Goal: Transaction & Acquisition: Download file/media

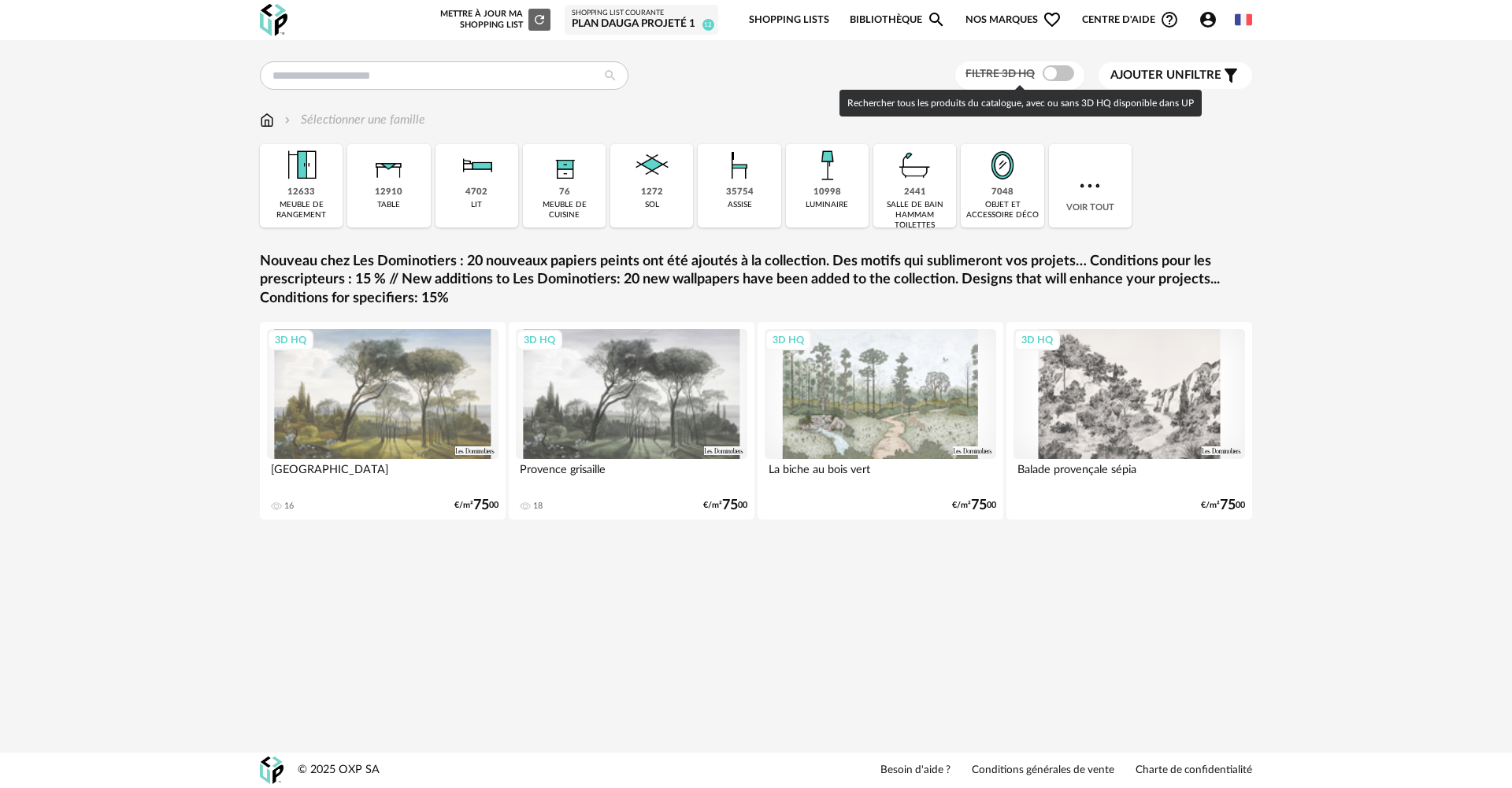
click at [1060, 73] on span at bounding box center [1059, 73] width 32 height 16
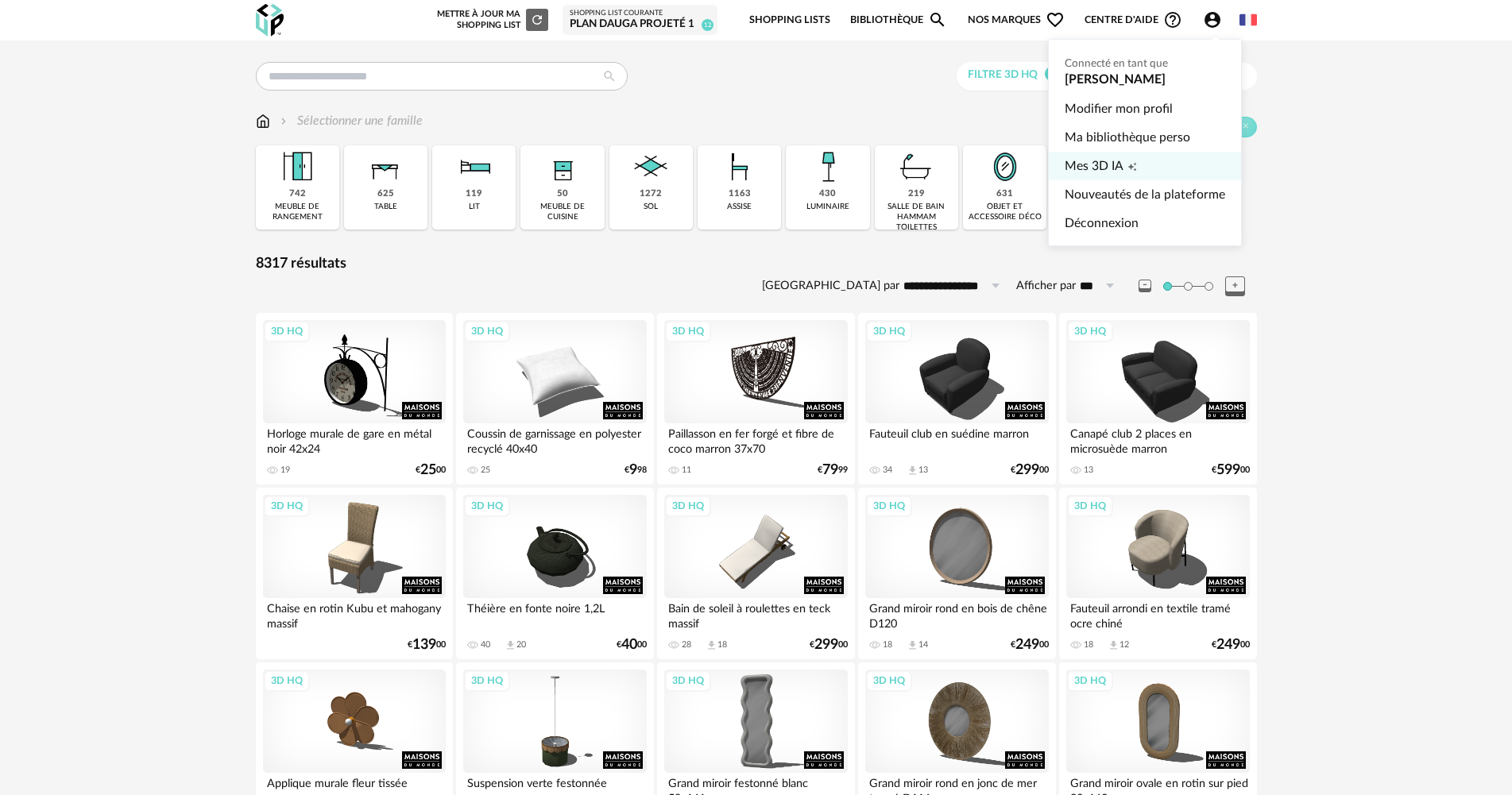
click at [1109, 162] on span "Mes 3D IA" at bounding box center [1094, 166] width 58 height 28
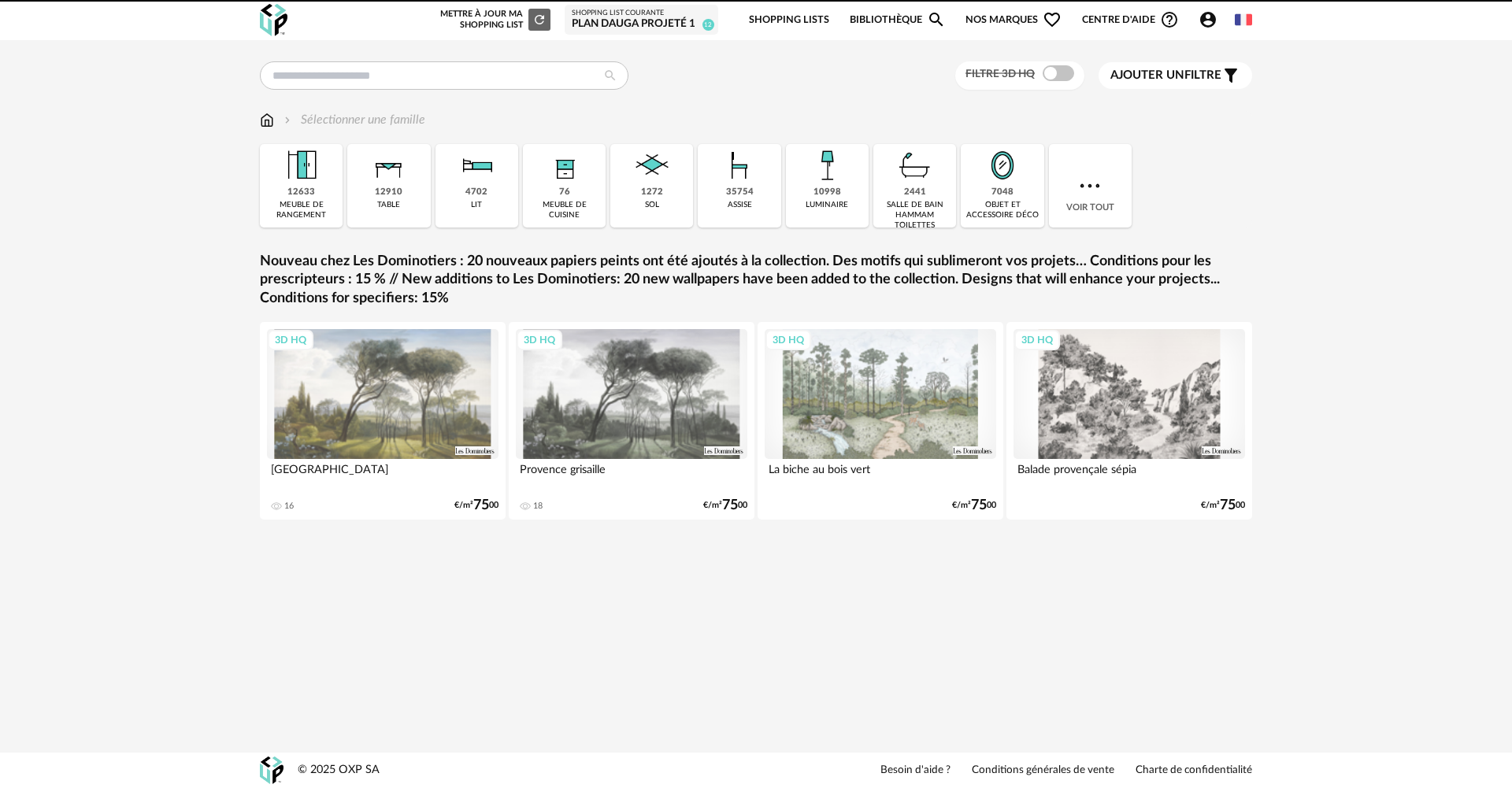
click at [1210, 20] on icon "Account Circle icon" at bounding box center [1208, 20] width 16 height 16
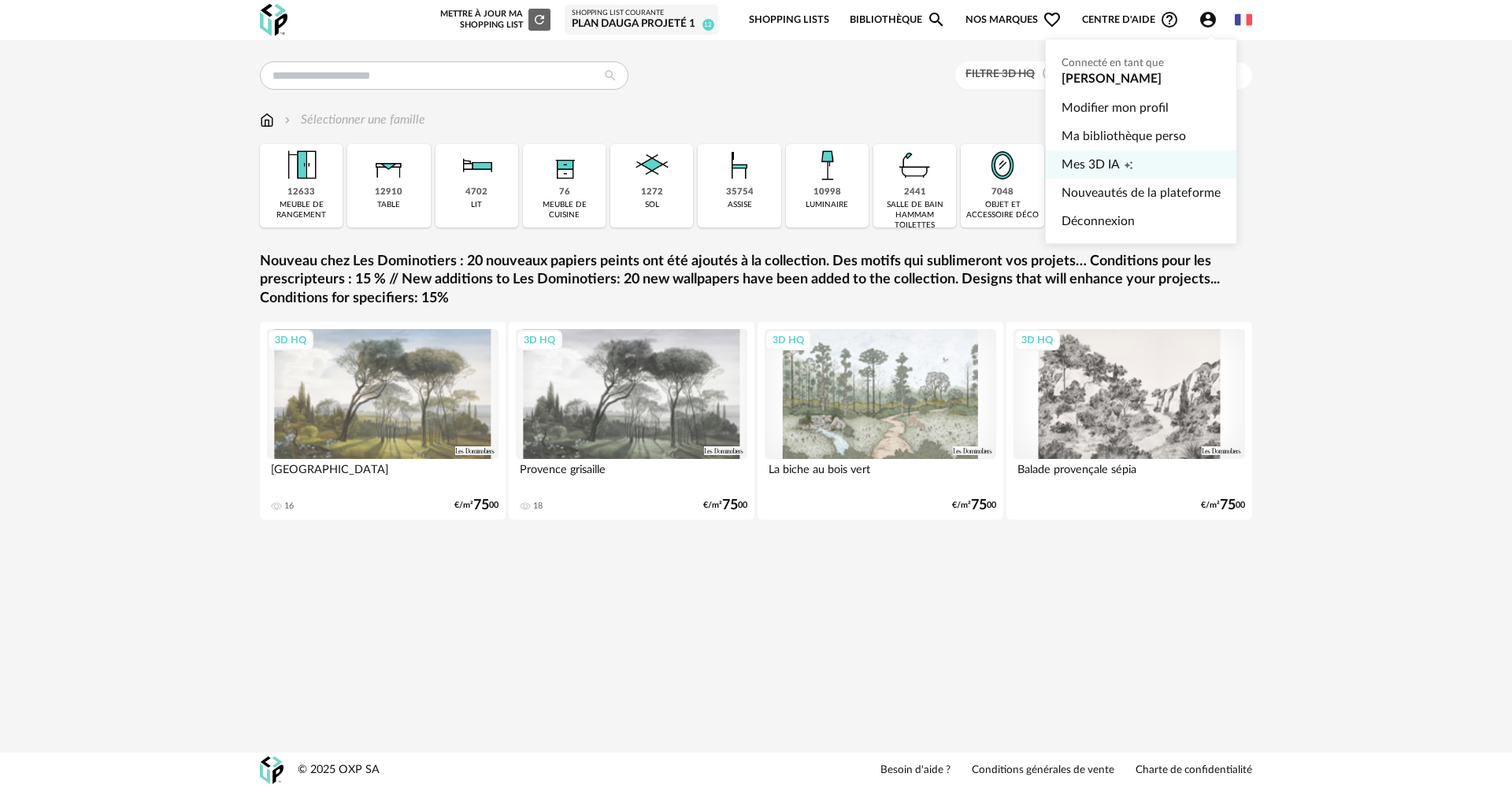
click at [1085, 162] on span "Mes 3D IA" at bounding box center [1091, 164] width 58 height 28
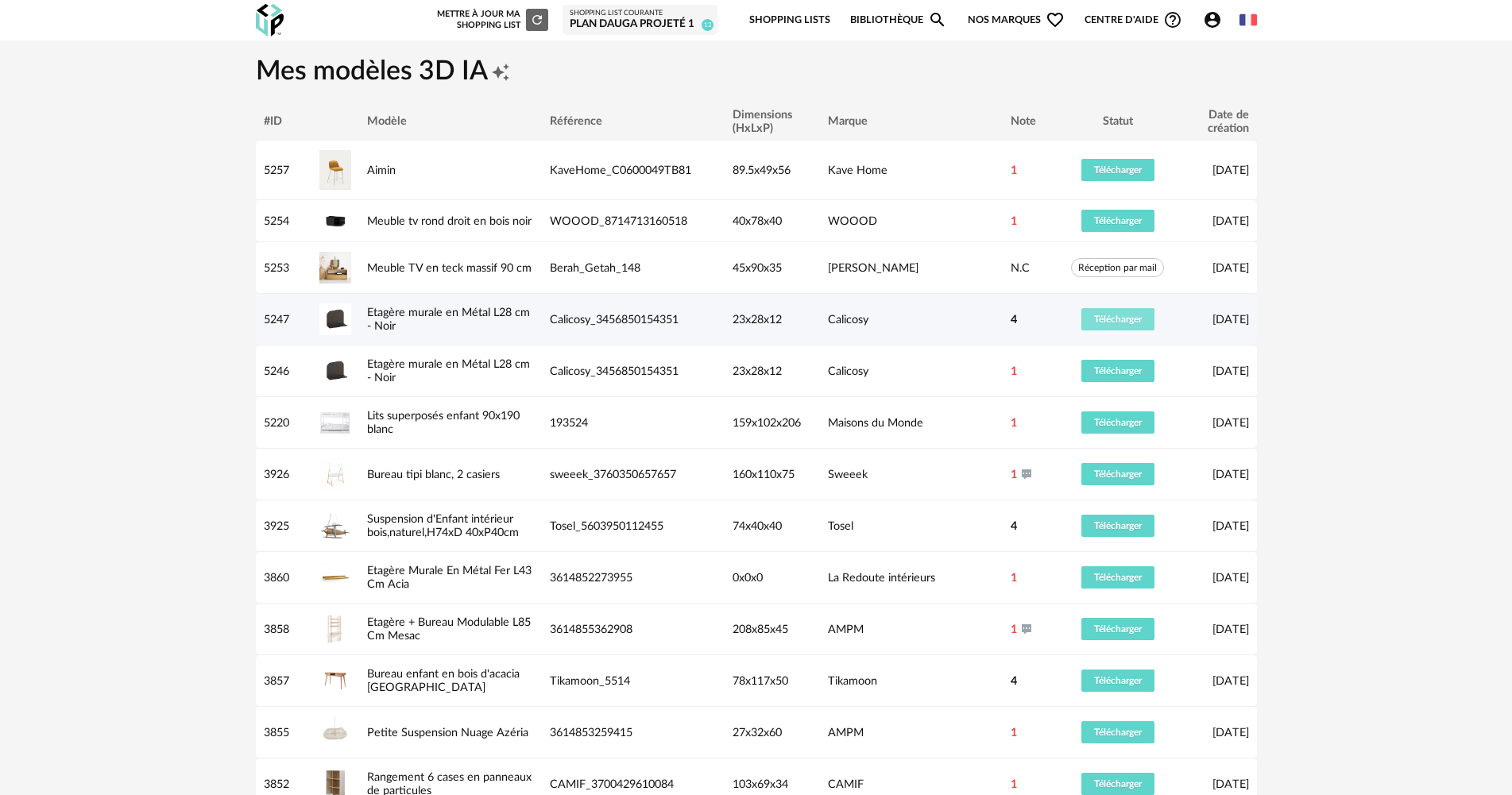
click at [1109, 317] on span "Télécharger" at bounding box center [1117, 319] width 48 height 9
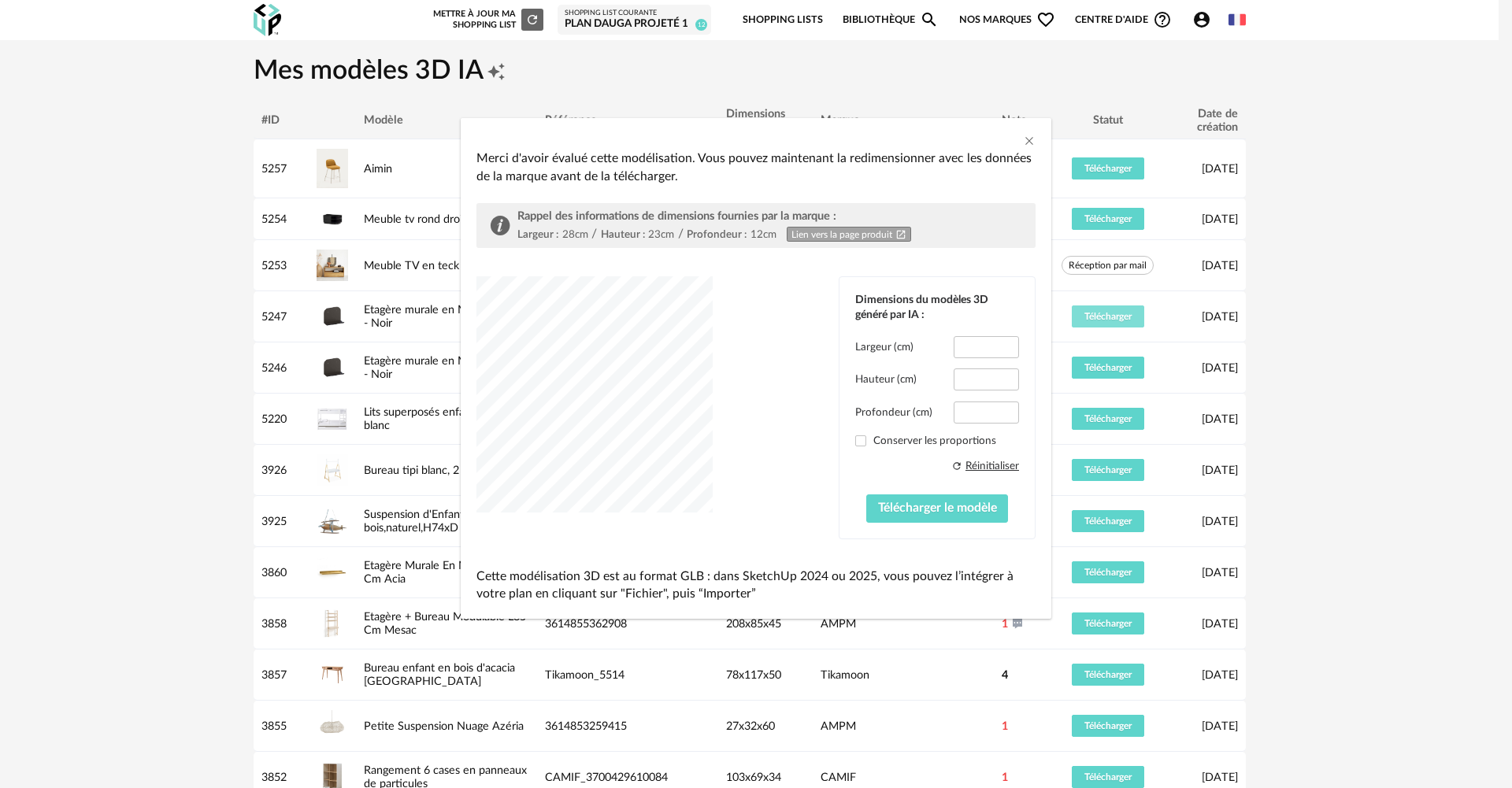
type input "****"
click at [862, 443] on span "dialog" at bounding box center [861, 441] width 11 height 11
click at [940, 507] on span "Télécharger le modèle" at bounding box center [937, 507] width 119 height 12
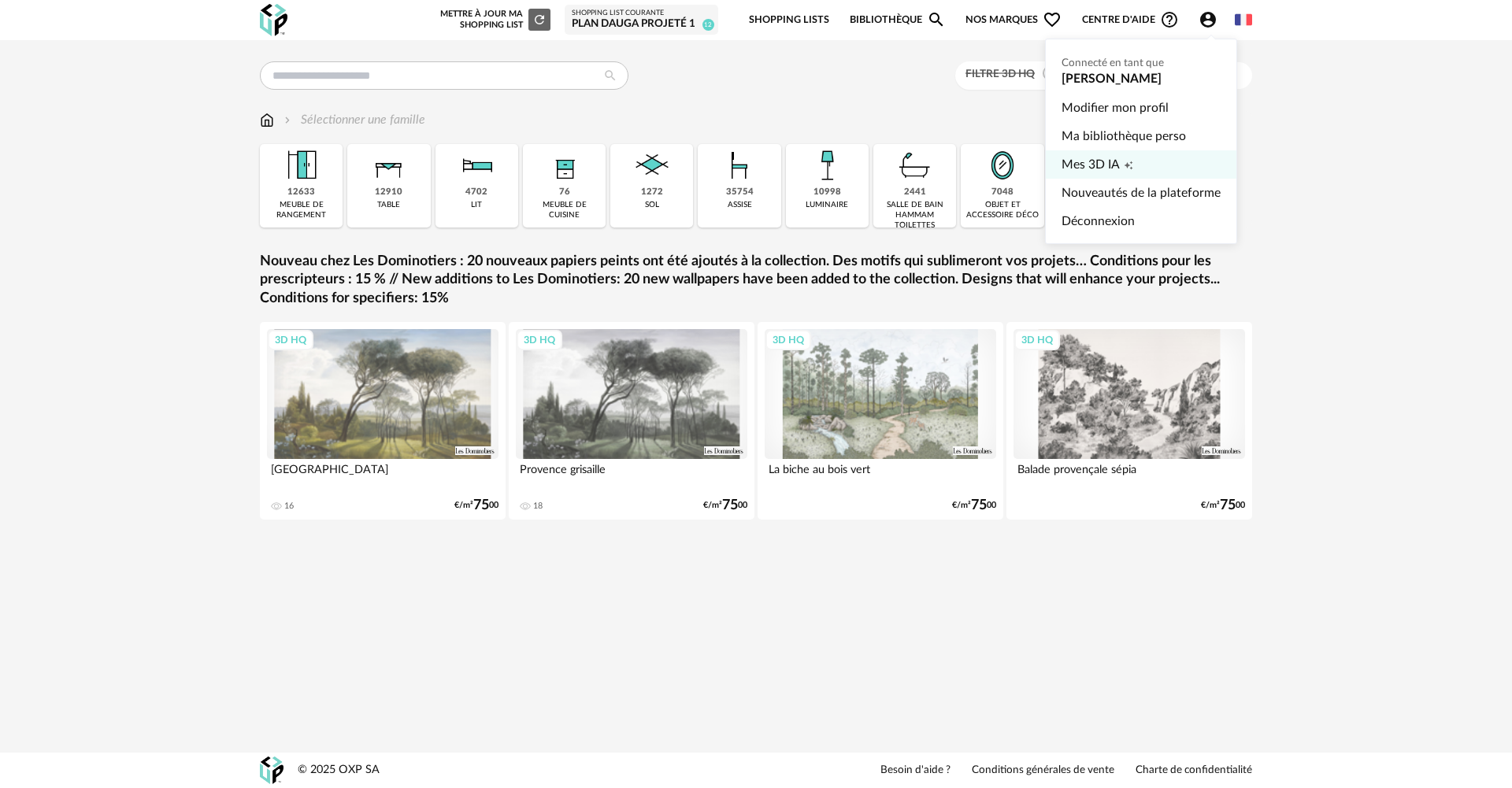
click at [1114, 164] on span "Mes 3D IA" at bounding box center [1091, 164] width 58 height 28
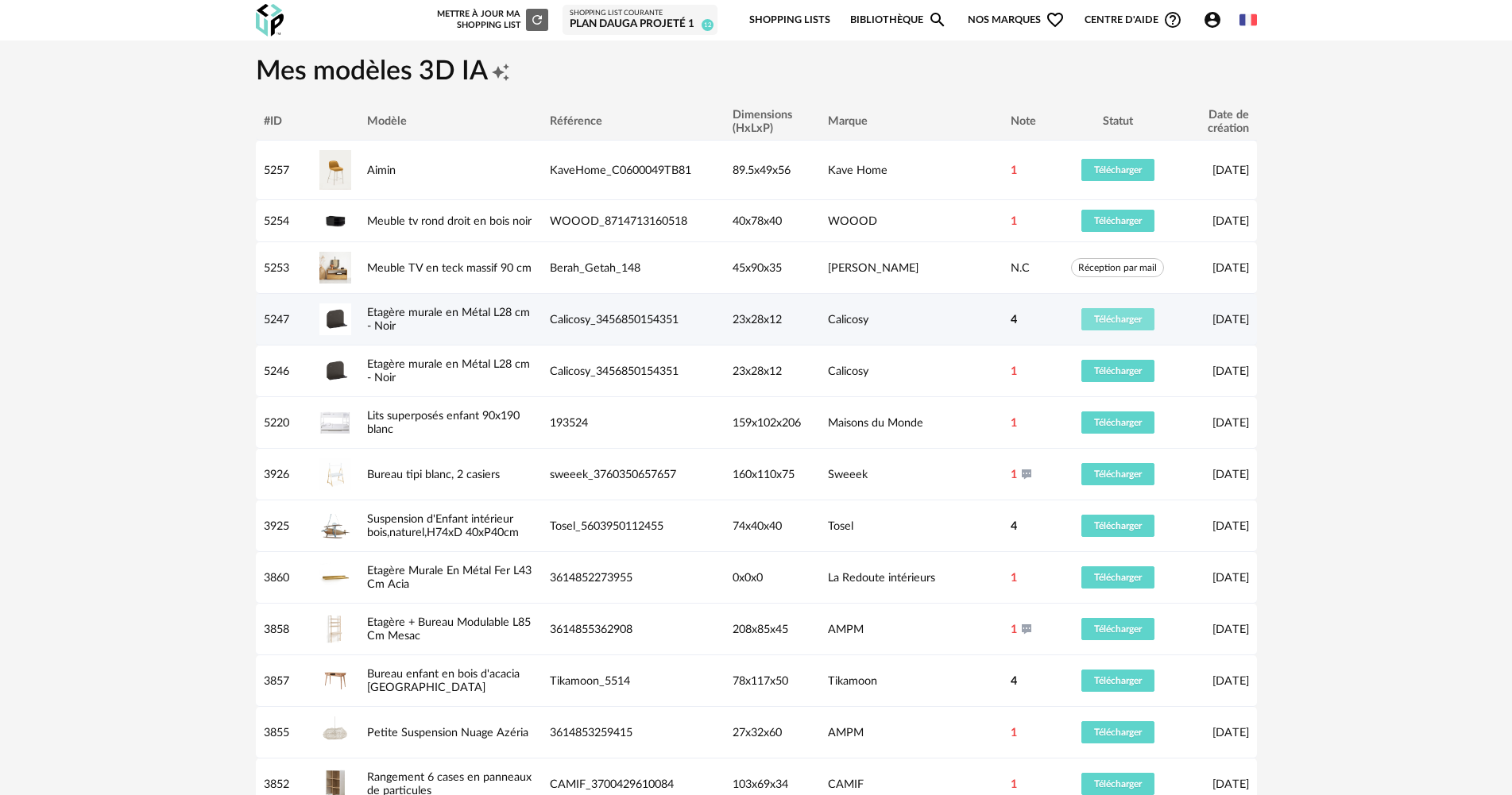
click at [1119, 319] on span "Télécharger" at bounding box center [1117, 319] width 48 height 9
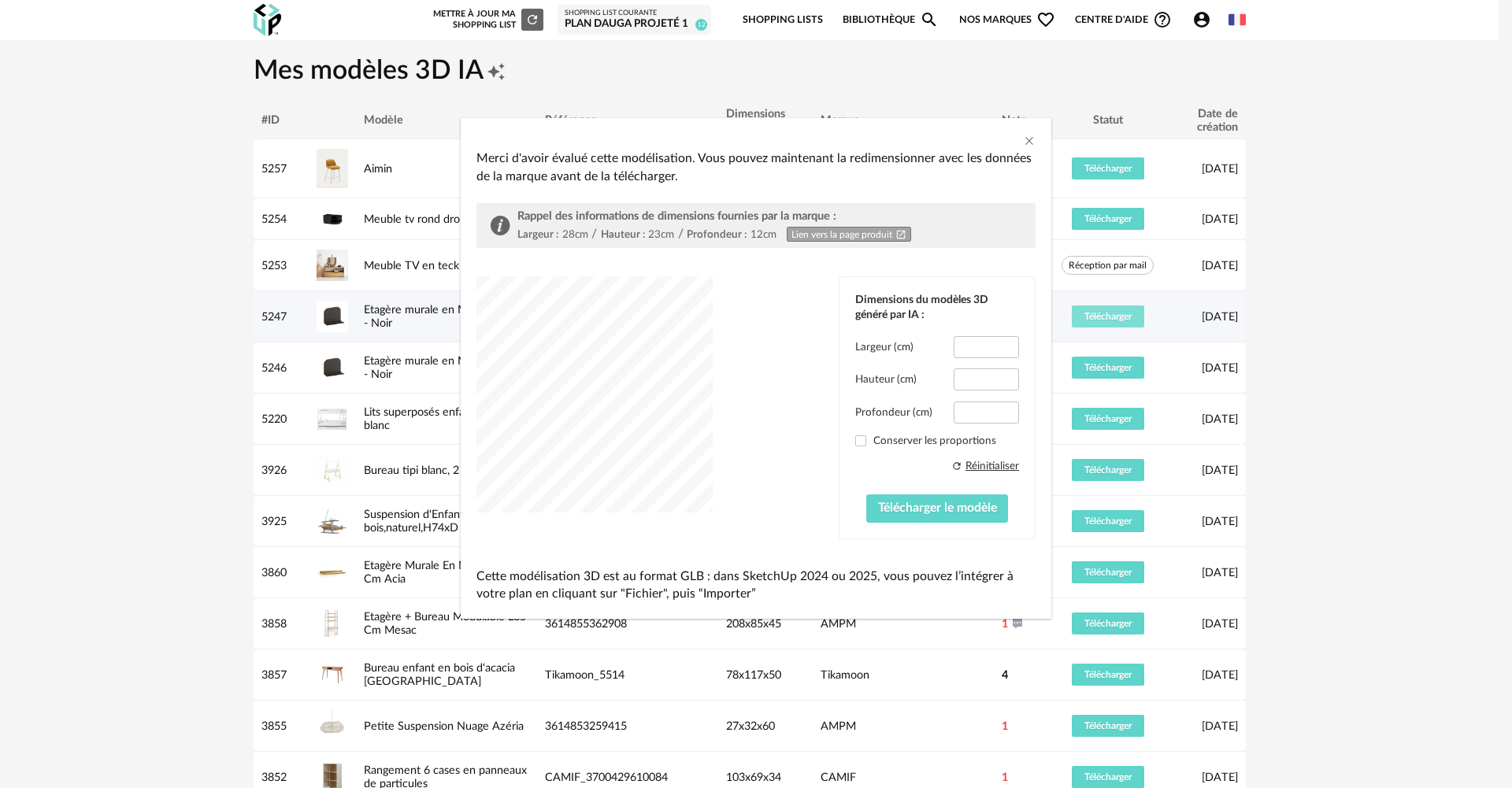
type input "****"
click at [939, 508] on span "Télécharger le modèle" at bounding box center [937, 507] width 119 height 12
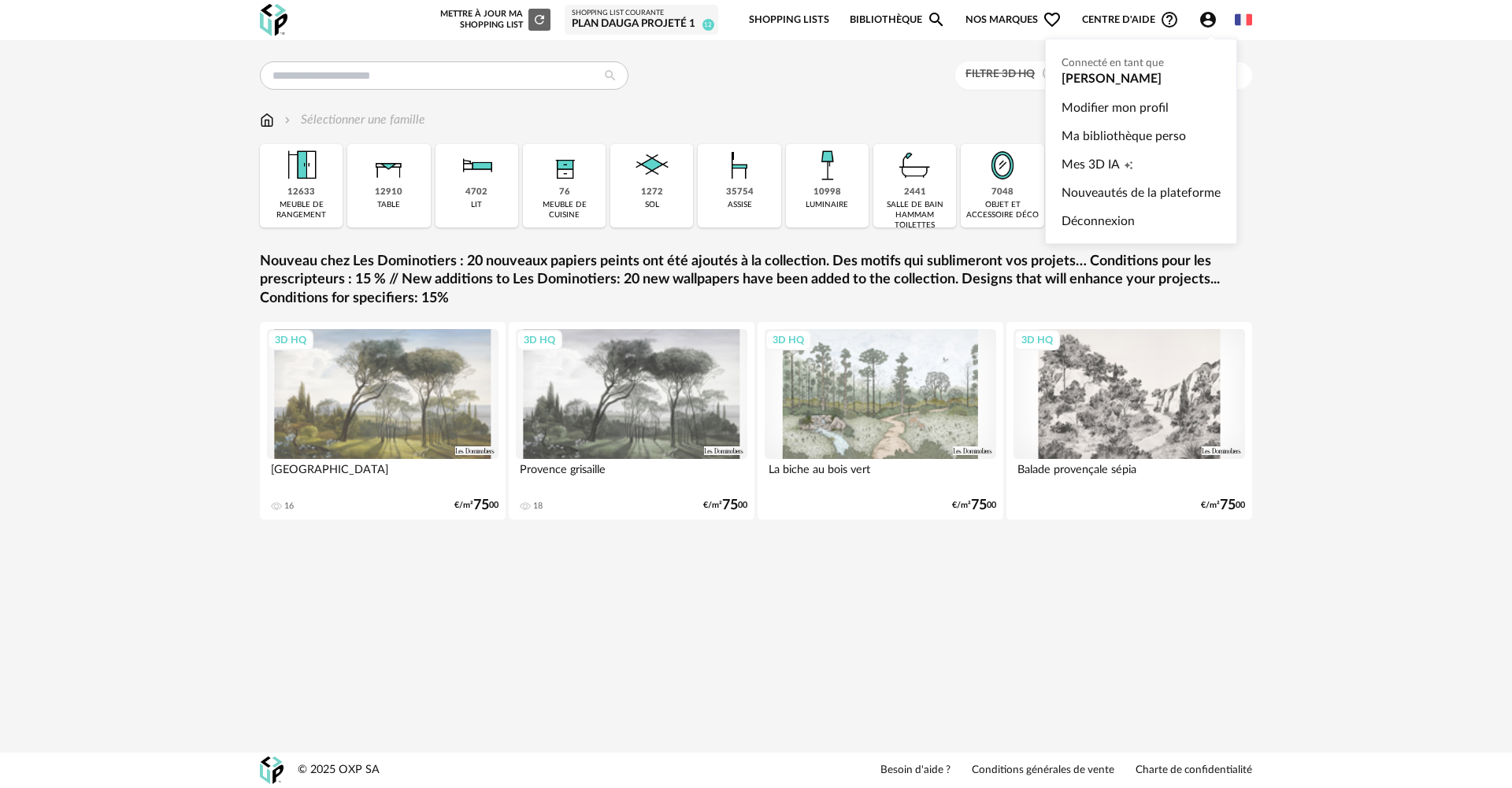
click at [1205, 18] on icon "Account Circle icon" at bounding box center [1208, 20] width 16 height 16
click at [1113, 161] on span "Mes 3D IA" at bounding box center [1091, 164] width 58 height 28
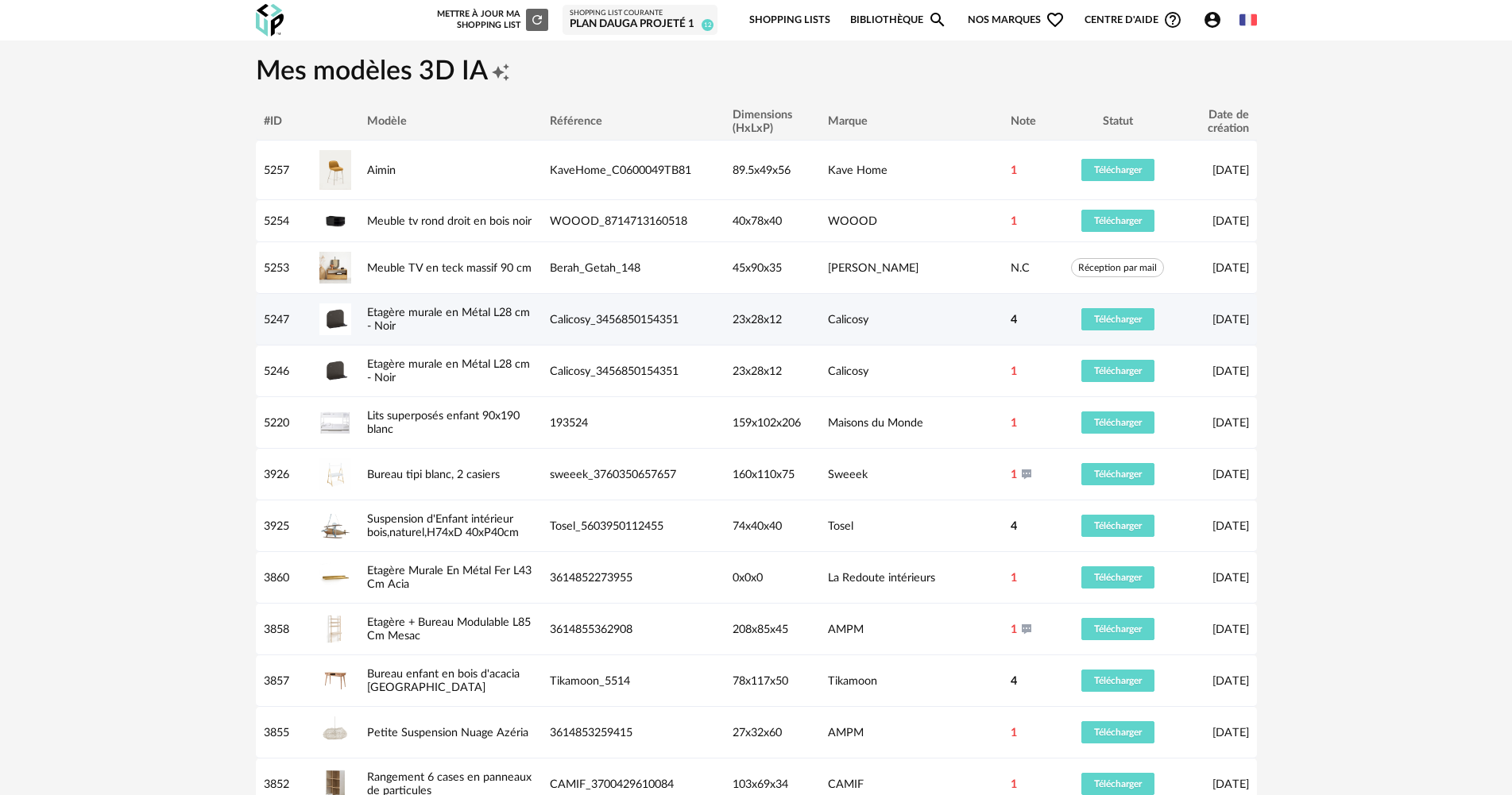
drag, startPoint x: 551, startPoint y: 317, endPoint x: 682, endPoint y: 317, distance: 131.0
click at [678, 317] on span "Calicosy_3456850154351" at bounding box center [614, 319] width 129 height 12
copy span "Calicosy_3456850154351"
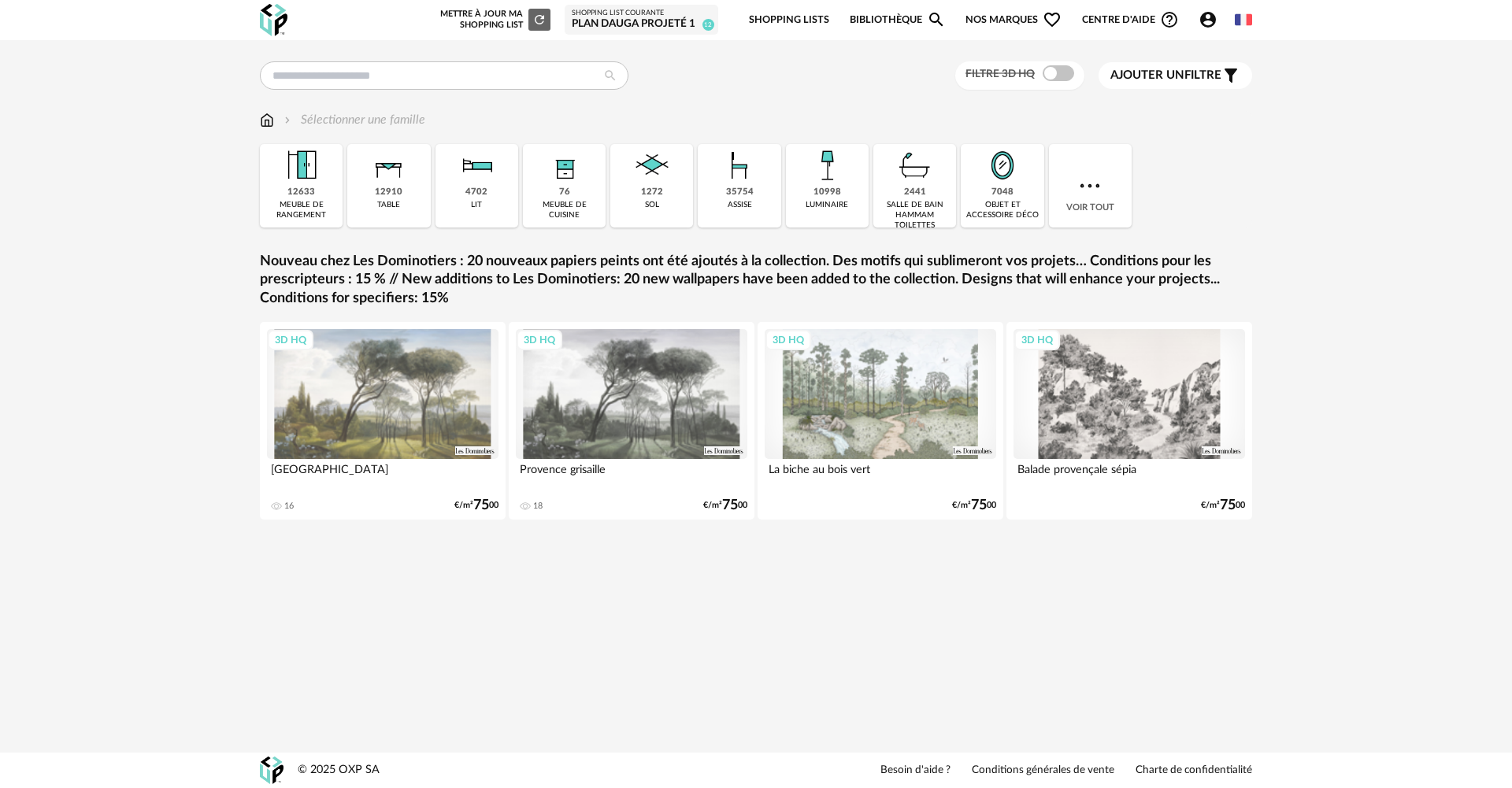
click at [1206, 18] on icon "Account Circle icon" at bounding box center [1208, 20] width 16 height 16
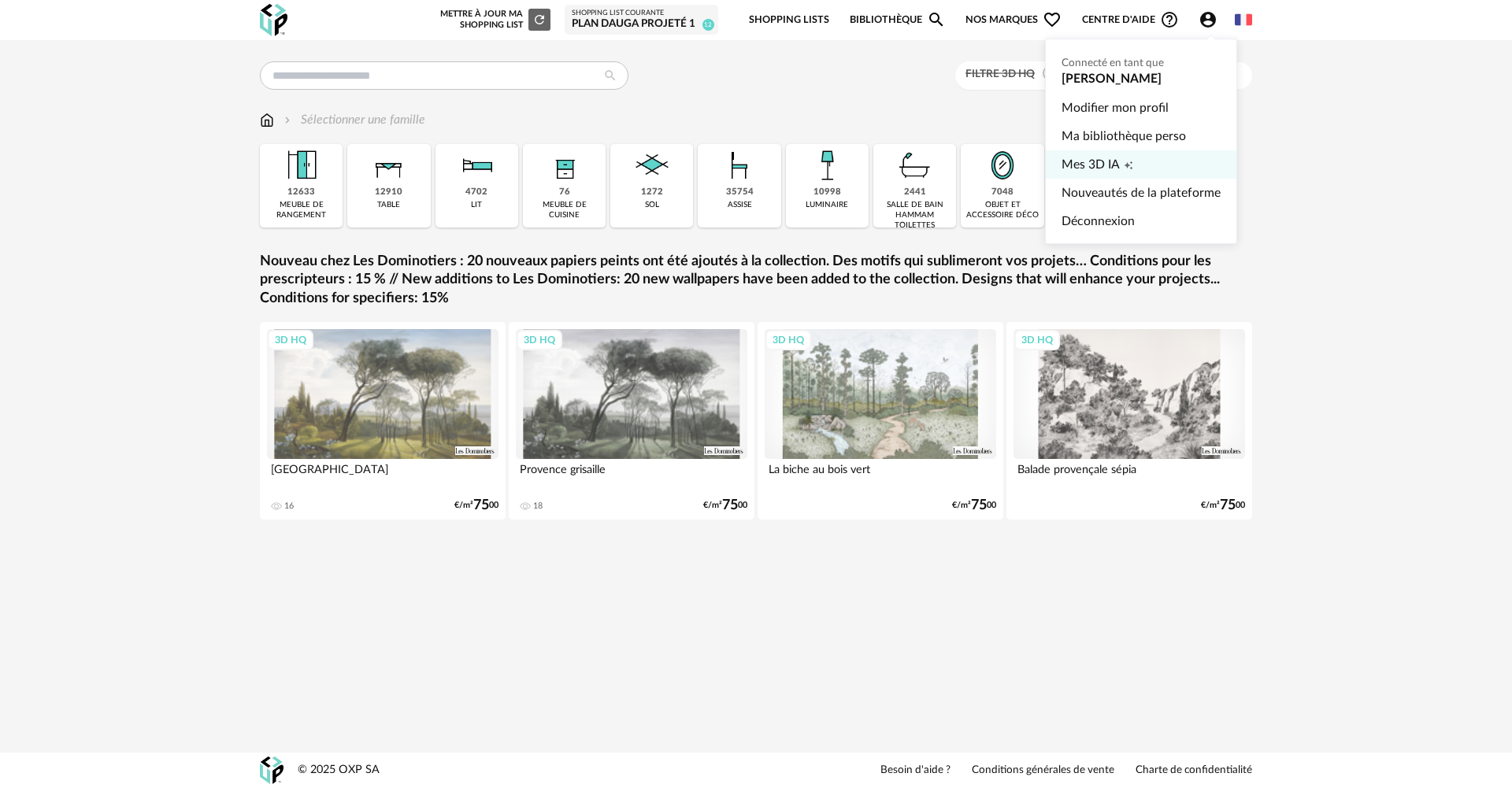
click at [1119, 163] on span "Mes 3D IA" at bounding box center [1091, 164] width 58 height 28
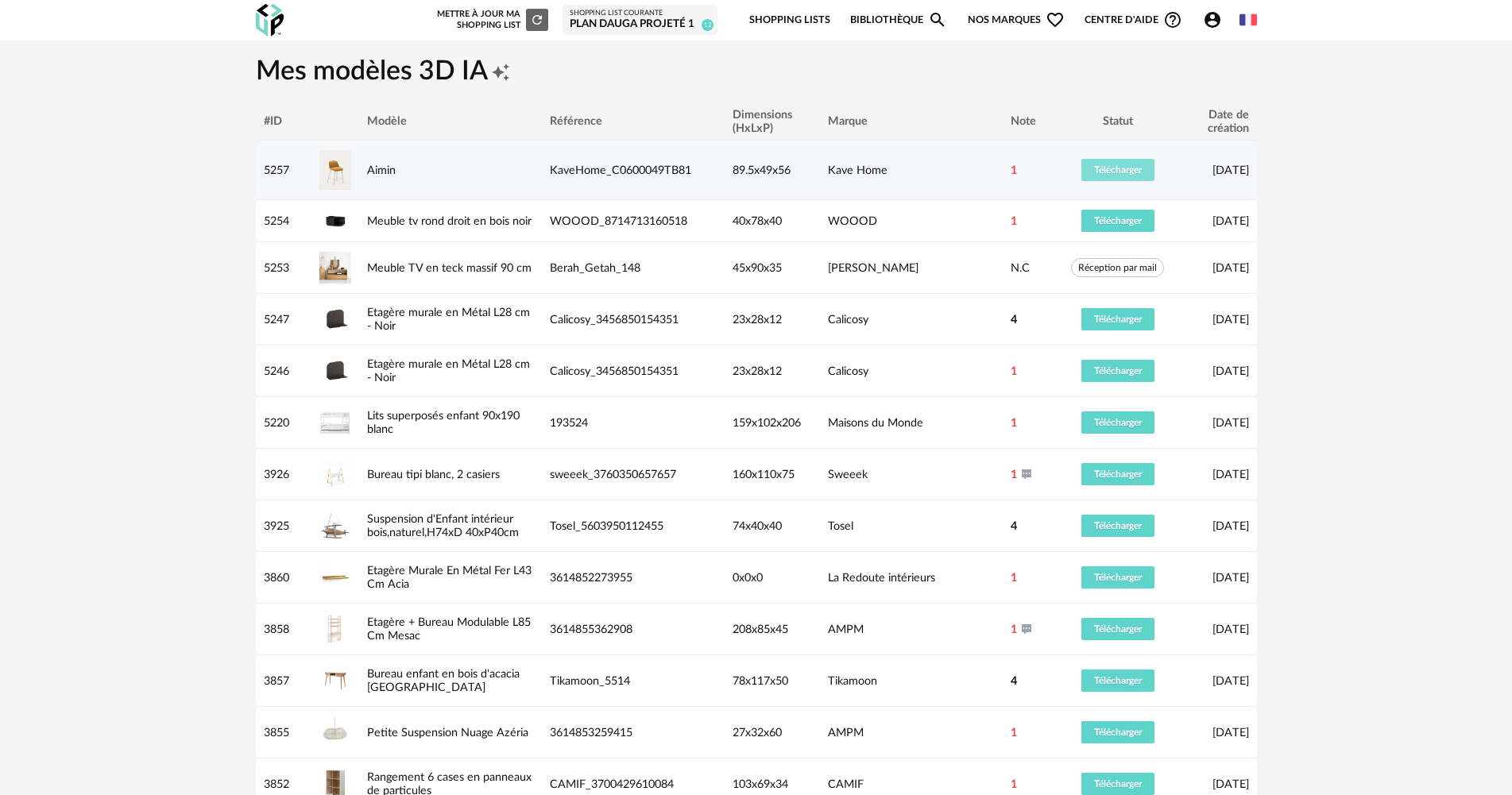
click at [1119, 169] on span "Télécharger" at bounding box center [1117, 170] width 48 height 9
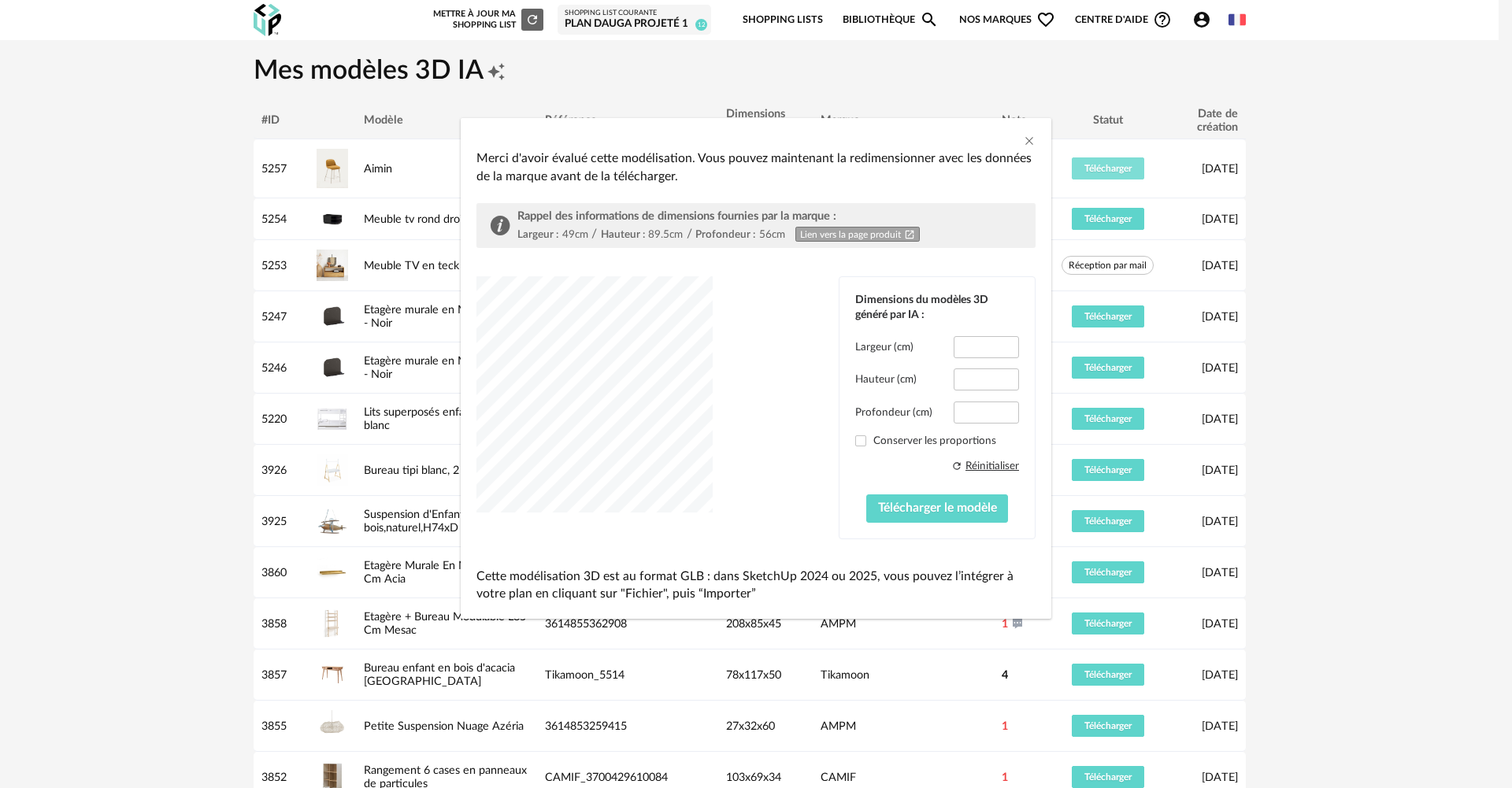
type input "****"
click at [561, 398] on div "dialog" at bounding box center [594, 394] width 236 height 236
click at [940, 511] on span "Télécharger le modèle" at bounding box center [937, 507] width 119 height 12
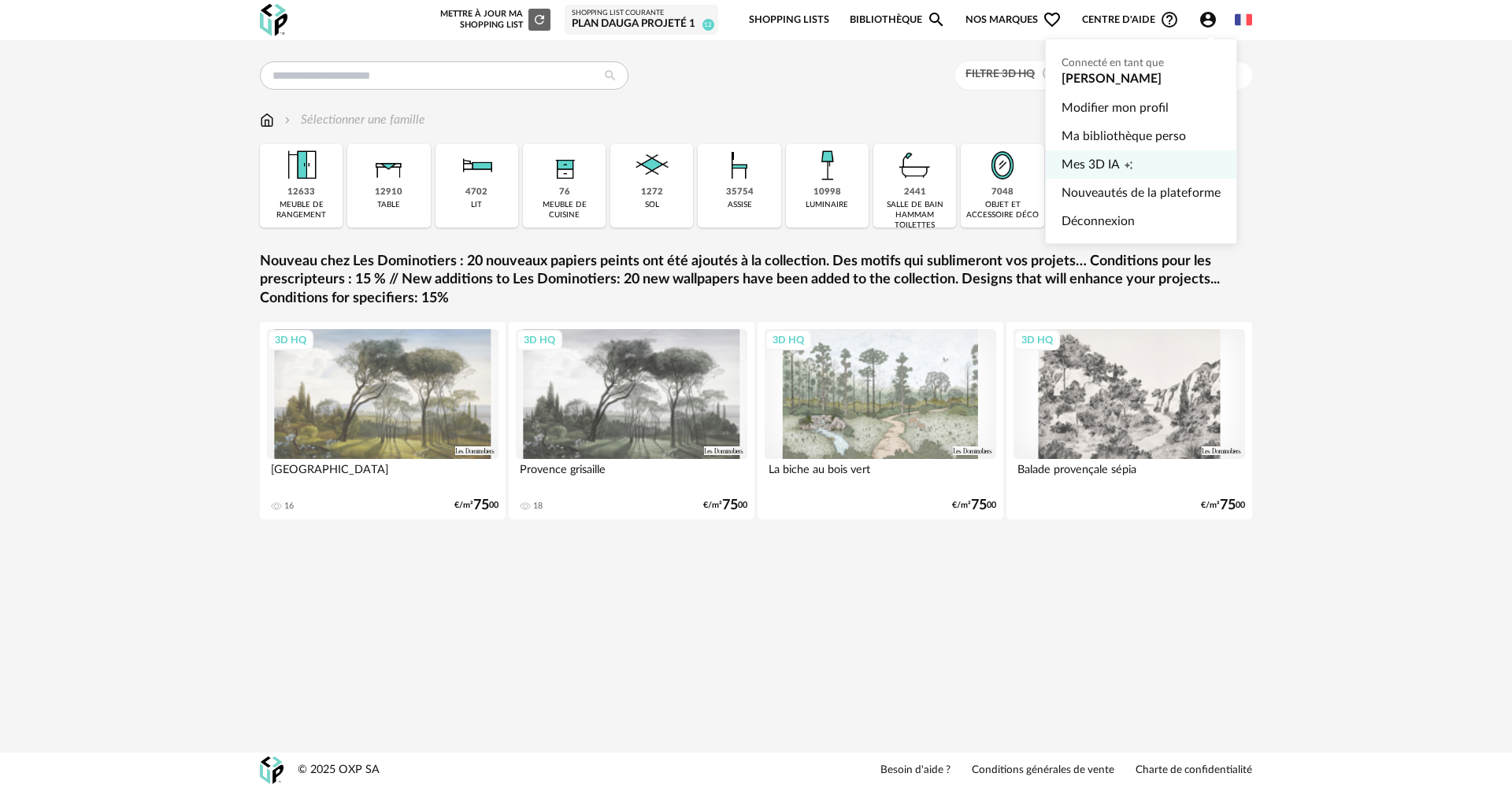
click at [1114, 158] on span "Mes 3D IA" at bounding box center [1091, 164] width 58 height 28
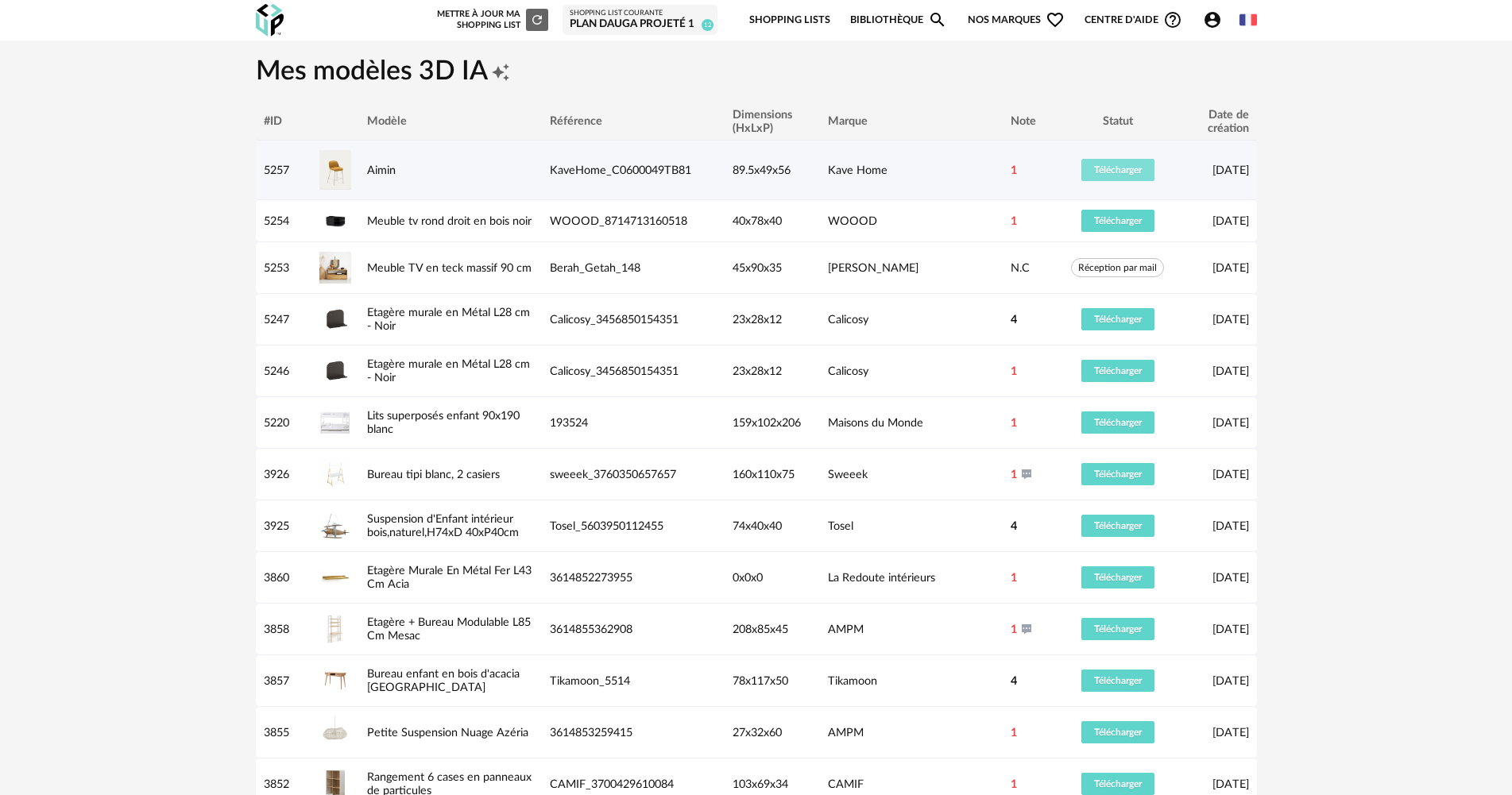
click at [1120, 167] on span "Télécharger" at bounding box center [1117, 170] width 48 height 9
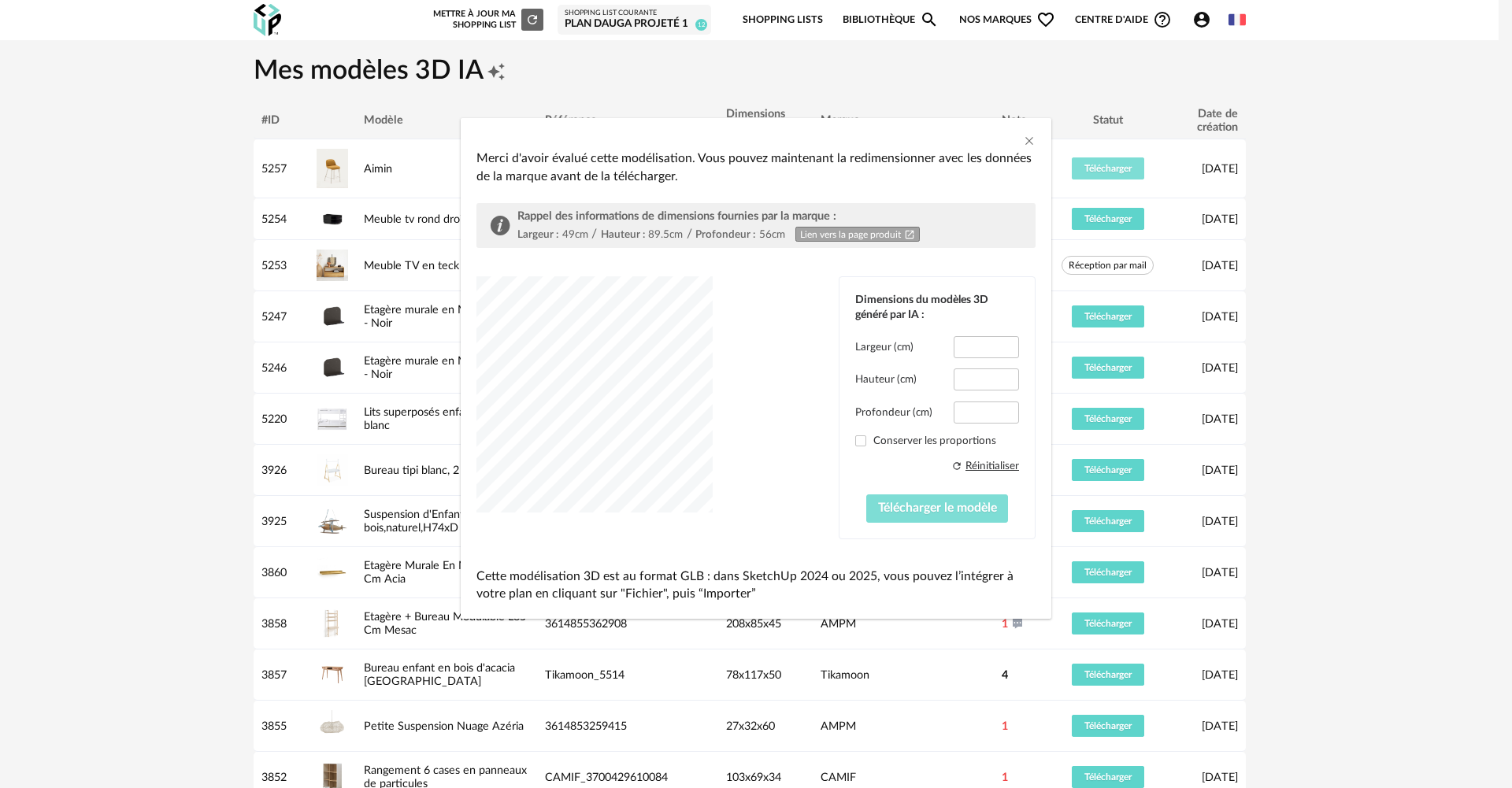
type input "****"
click at [928, 506] on span "Télécharger le modèle" at bounding box center [937, 507] width 119 height 12
